Goal: Transaction & Acquisition: Purchase product/service

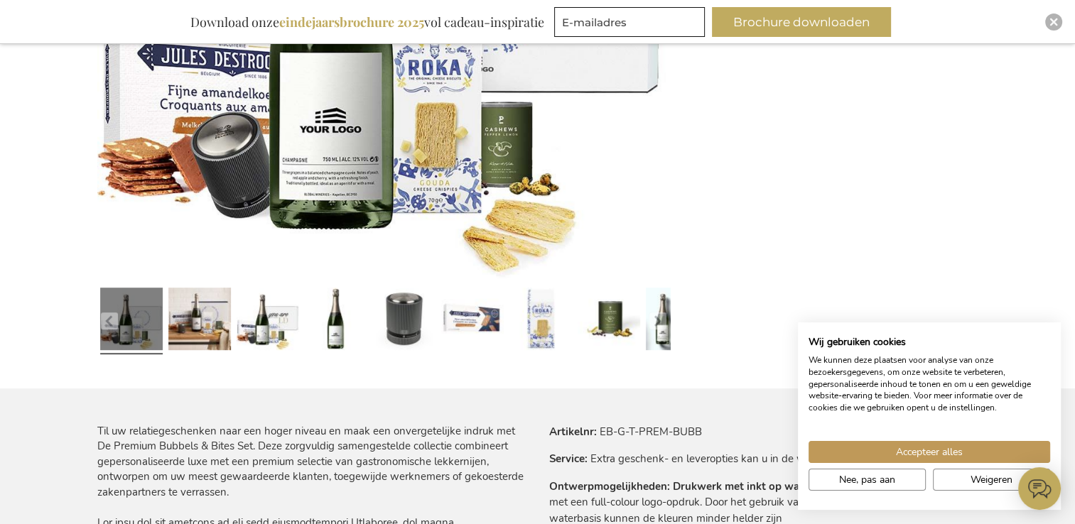
scroll to position [541, 0]
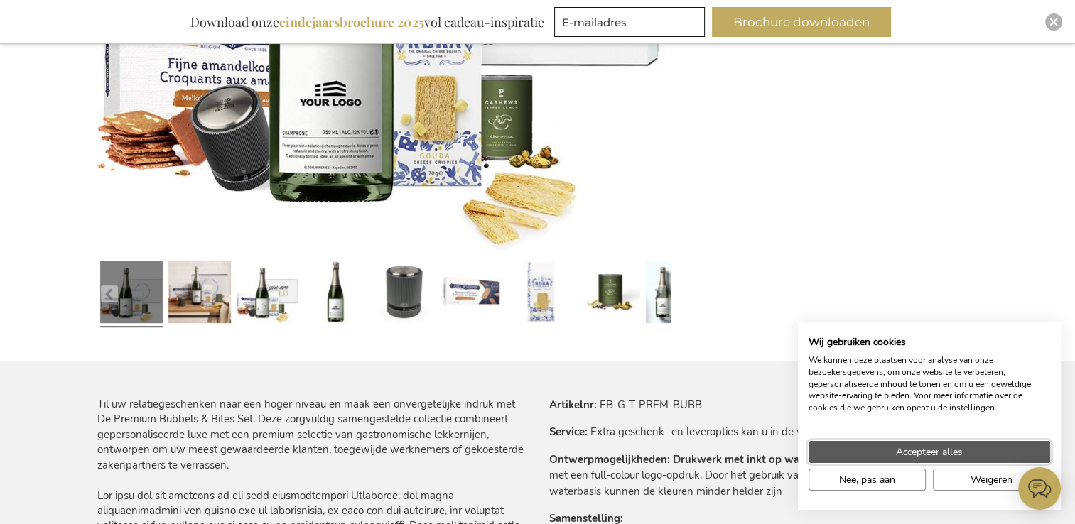
click at [999, 449] on button "Accepteer alles" at bounding box center [929, 452] width 242 height 22
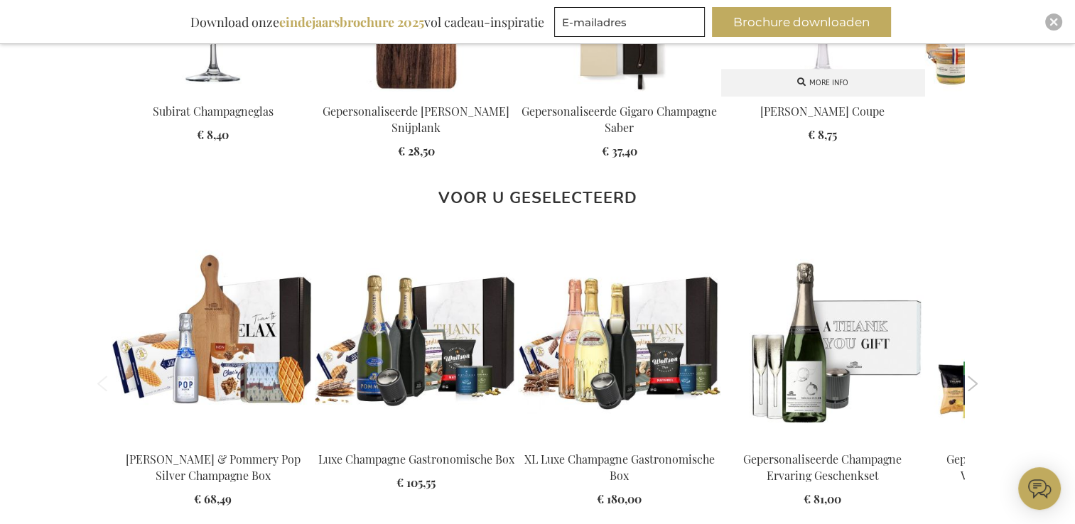
scroll to position [1678, 0]
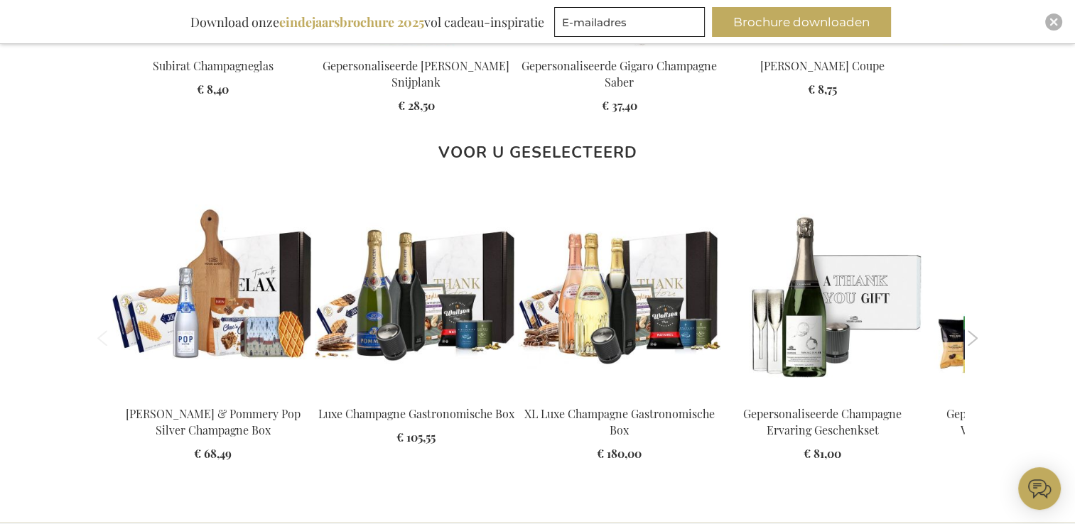
click at [970, 337] on button "Next" at bounding box center [973, 338] width 11 height 16
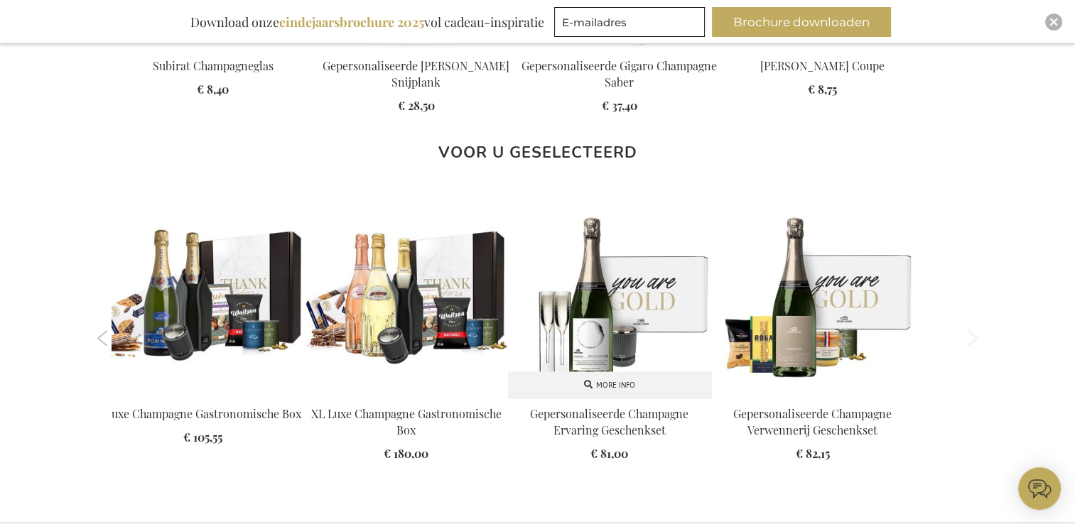
click at [610, 319] on img at bounding box center [609, 296] width 203 height 203
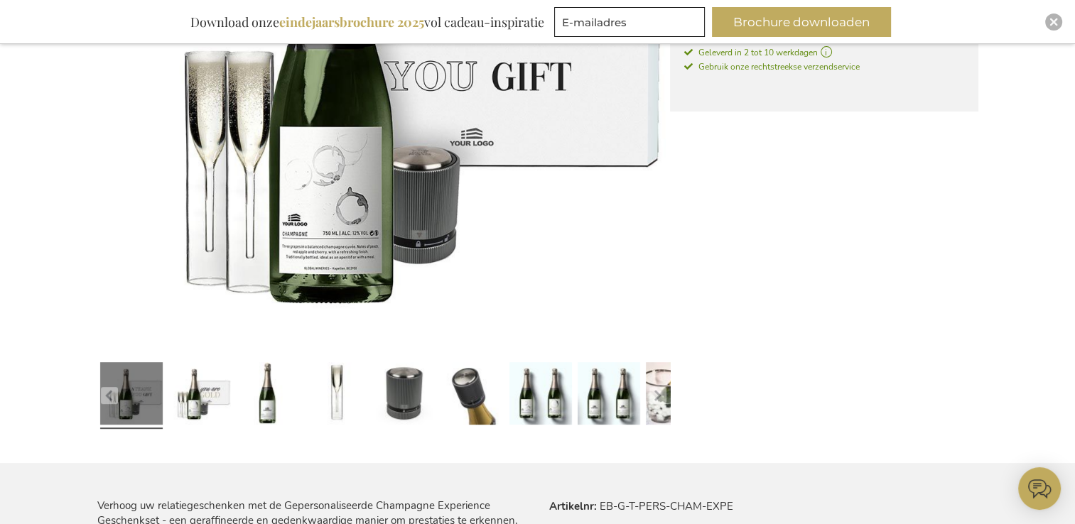
scroll to position [470, 0]
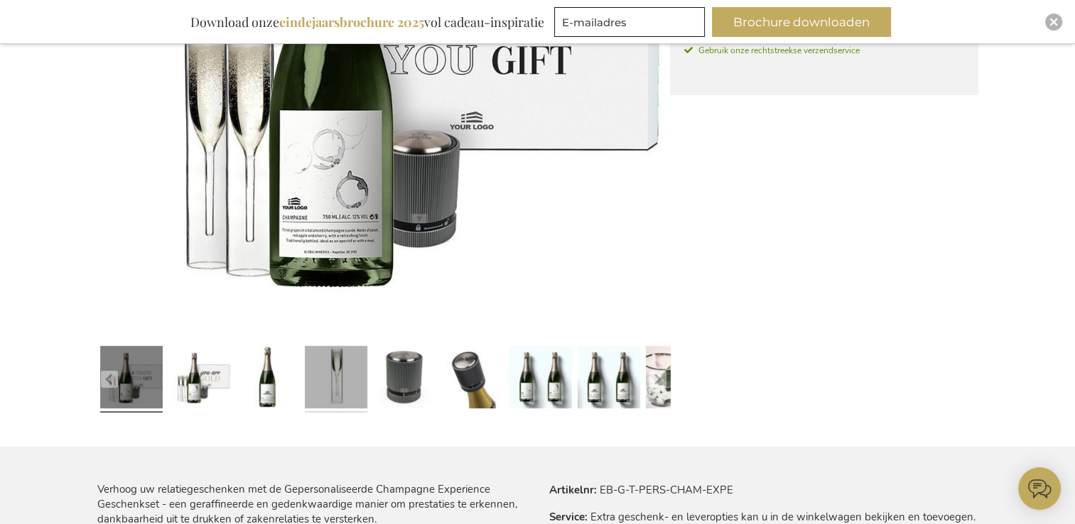
click at [359, 362] on link at bounding box center [336, 379] width 63 height 78
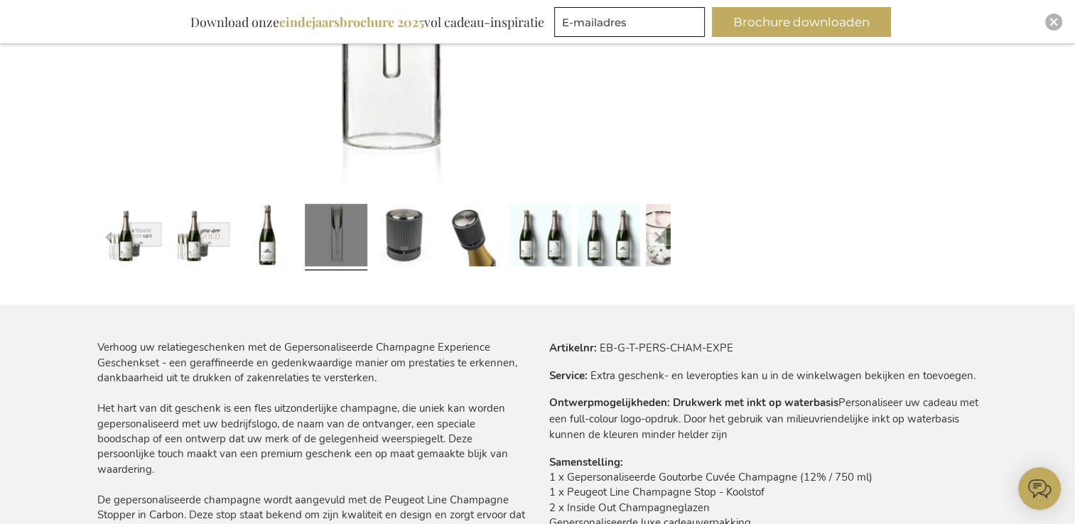
scroll to position [825, 0]
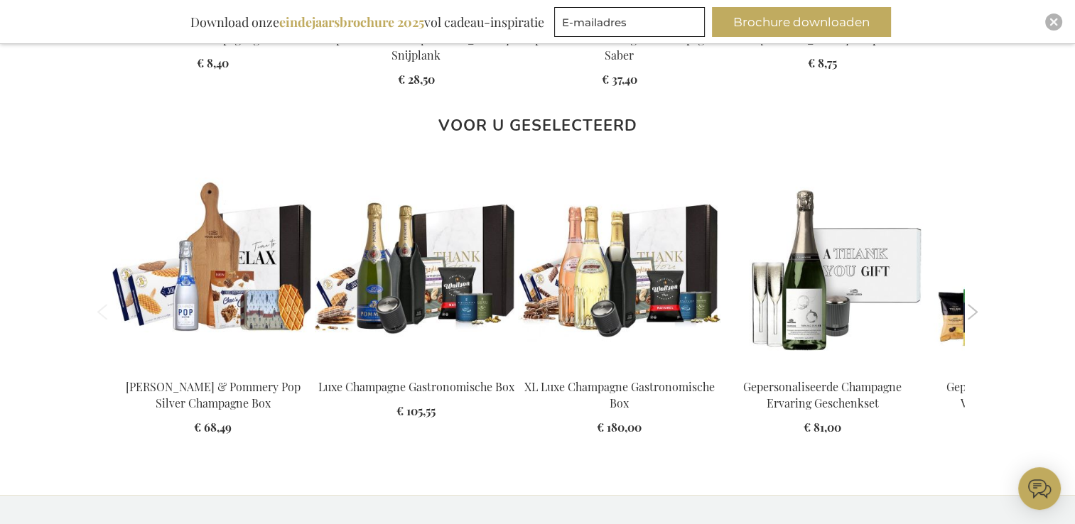
click at [975, 314] on button "Next" at bounding box center [973, 312] width 11 height 16
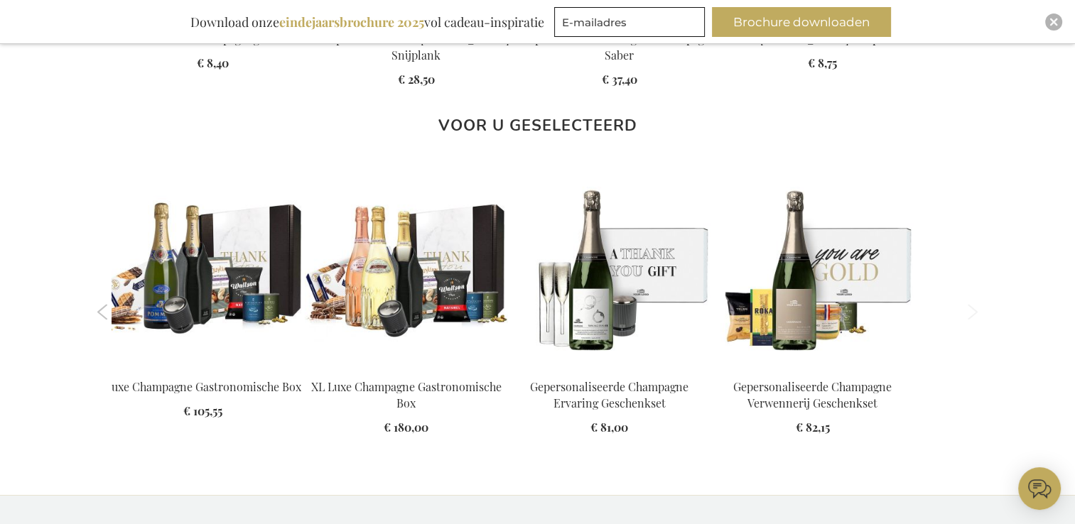
click at [975, 314] on button "Next" at bounding box center [973, 312] width 11 height 16
